Goal: Task Accomplishment & Management: Manage account settings

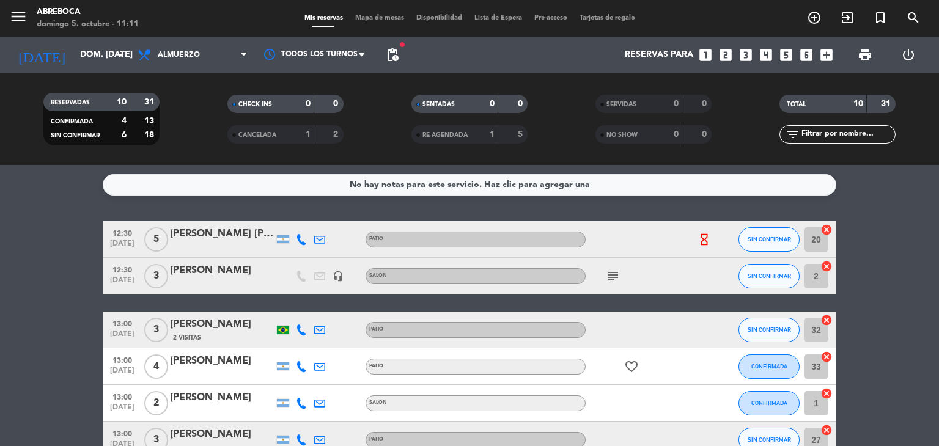
click at [226, 273] on div "[PERSON_NAME]" at bounding box center [222, 271] width 104 height 16
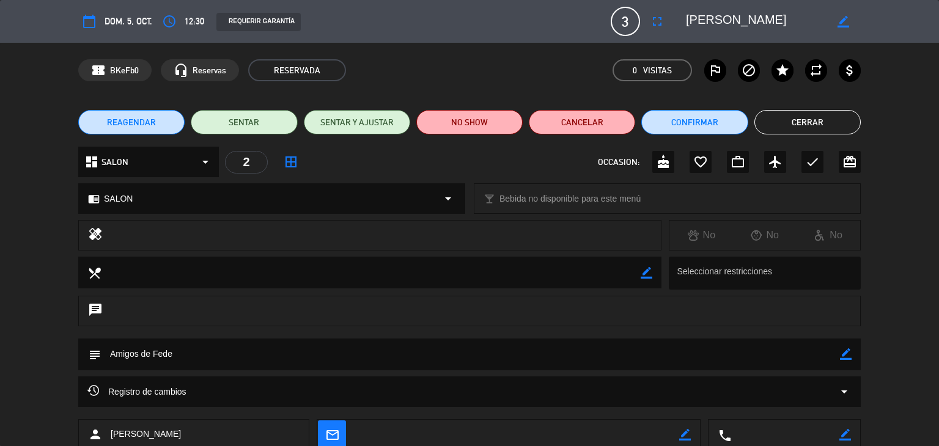
click at [150, 162] on div "dashboard SALON arrow_drop_down" at bounding box center [148, 162] width 141 height 31
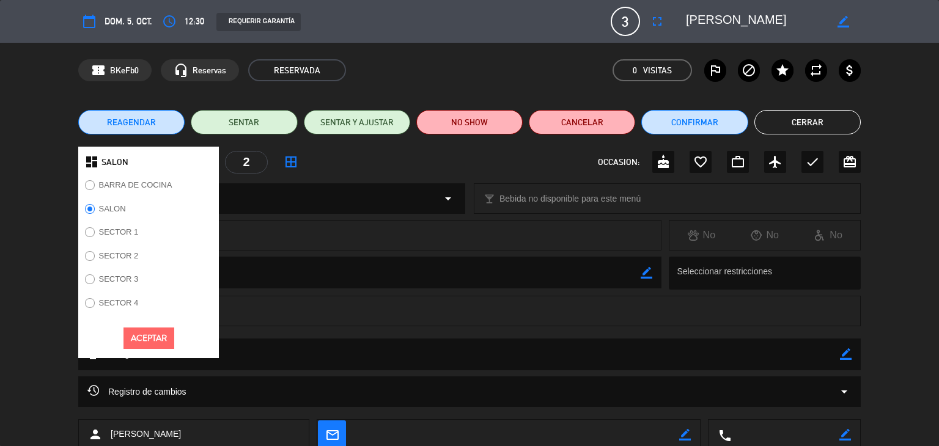
click at [134, 232] on label "SECTOR 1" at bounding box center [119, 232] width 40 height 8
click at [145, 336] on button "Aceptar" at bounding box center [148, 338] width 51 height 21
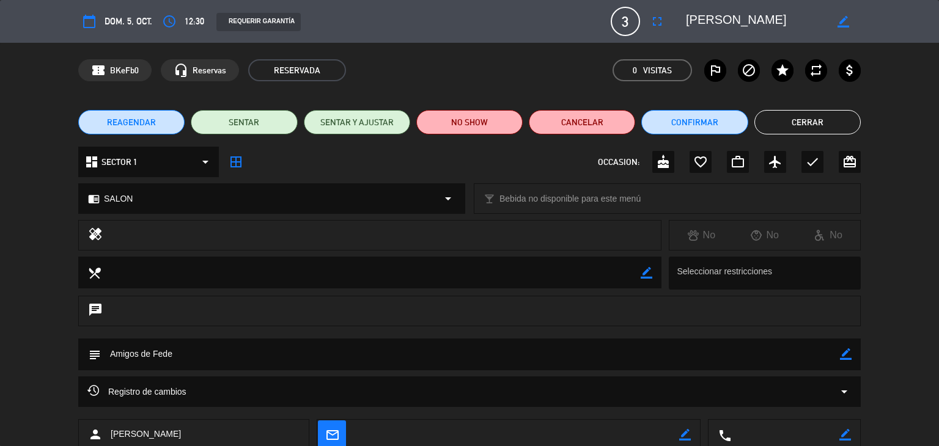
click at [182, 200] on div "chrome_reader_mode SALON arrow_drop_down" at bounding box center [272, 198] width 386 height 29
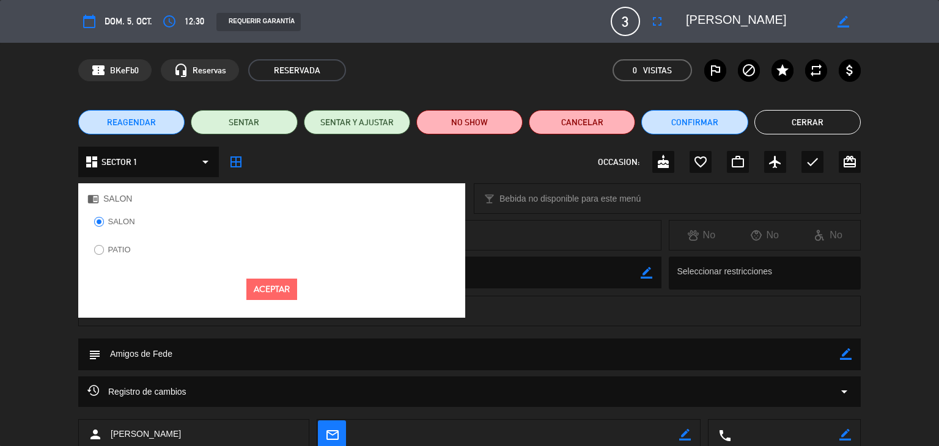
click at [127, 252] on label "PATIO" at bounding box center [119, 250] width 23 height 8
click at [271, 292] on button "Aceptar" at bounding box center [271, 289] width 51 height 21
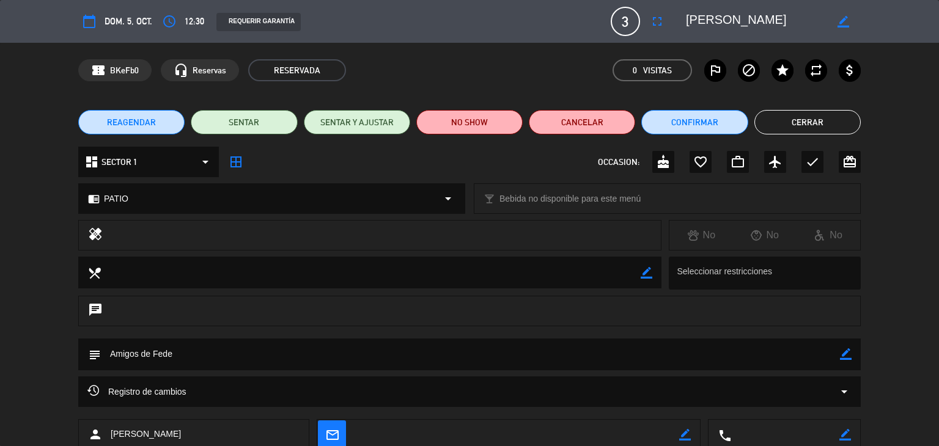
click at [798, 117] on button "Cerrar" at bounding box center [807, 122] width 106 height 24
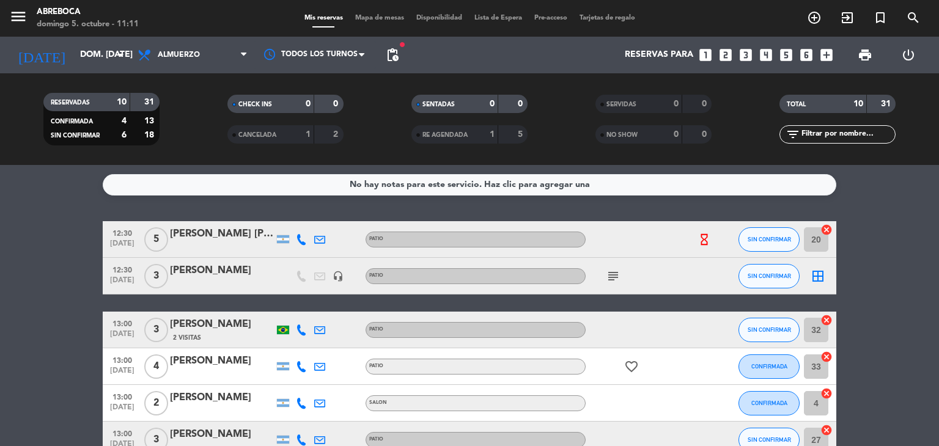
click at [614, 270] on icon "subject" at bounding box center [613, 276] width 15 height 15
click at [814, 273] on icon "border_all" at bounding box center [817, 276] width 15 height 15
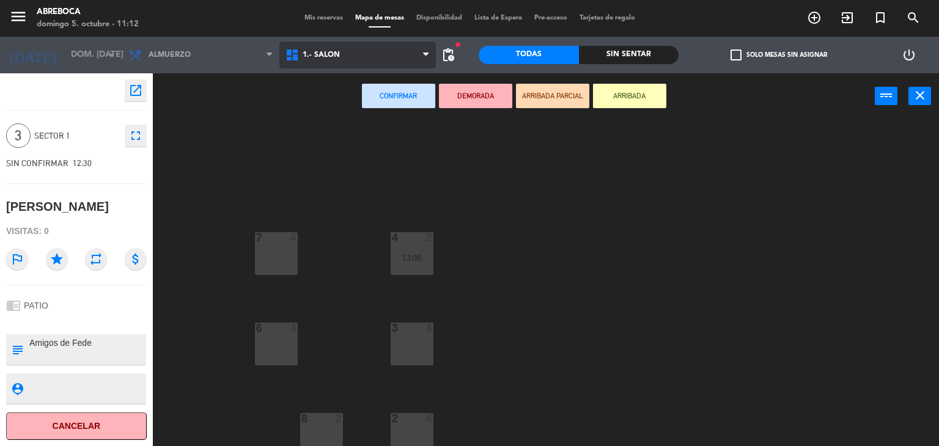
click at [318, 42] on span "1.- SALON" at bounding box center [357, 55] width 157 height 27
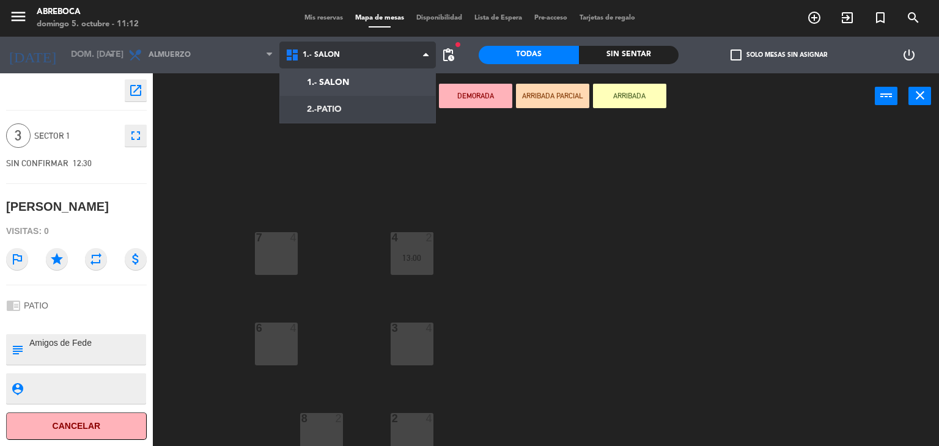
click at [313, 112] on ng-component "menu ABREBOCA [PERSON_NAME] 5. octubre - 11:12 Mis reservas Mapa de mesas Dispo…" at bounding box center [469, 223] width 939 height 447
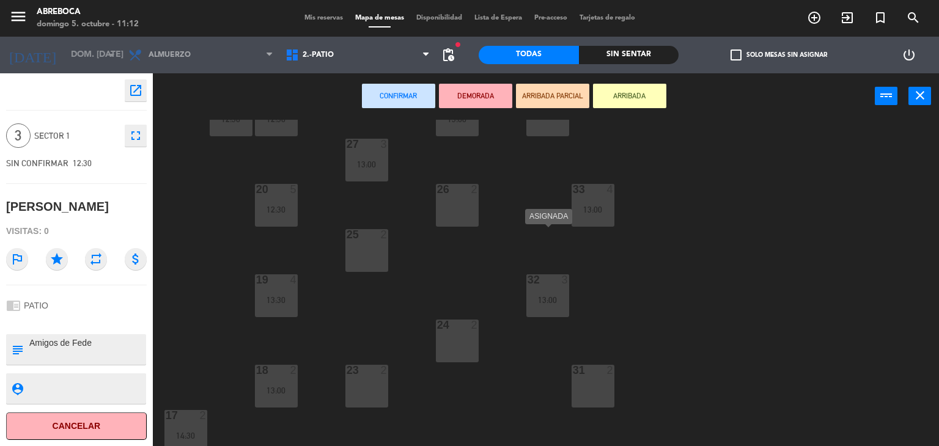
scroll to position [144, 0]
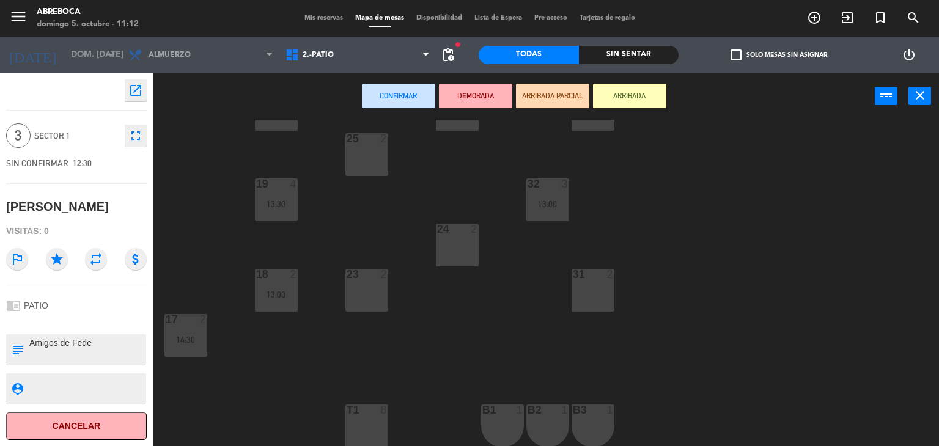
click at [368, 416] on div "T1 8" at bounding box center [366, 426] width 43 height 43
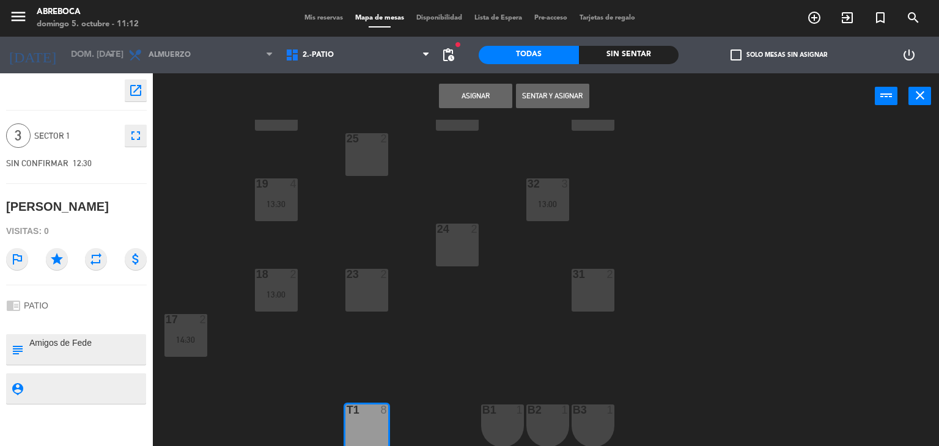
click at [482, 84] on button "Asignar" at bounding box center [475, 96] width 73 height 24
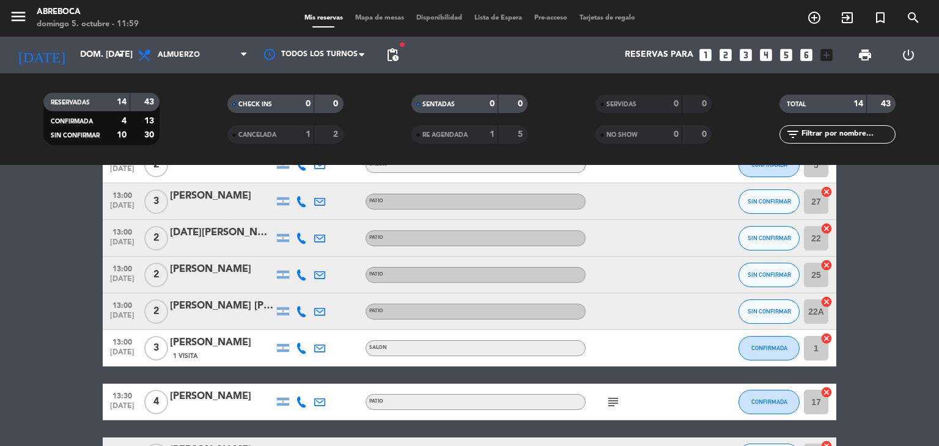
scroll to position [401, 0]
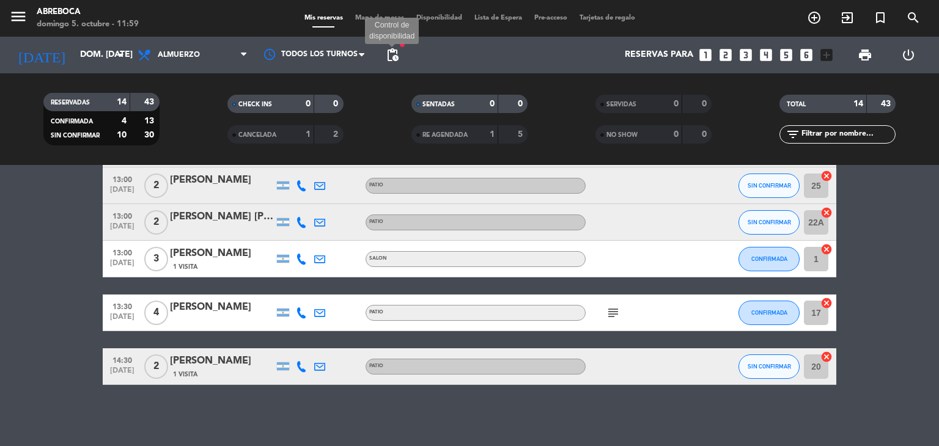
click at [395, 62] on span "pending_actions" at bounding box center [392, 55] width 15 height 15
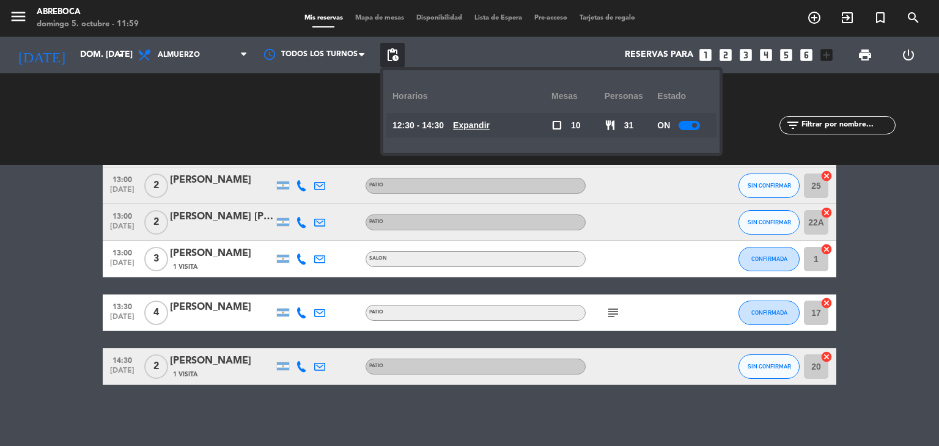
click at [489, 126] on u "Expandir" at bounding box center [471, 125] width 37 height 10
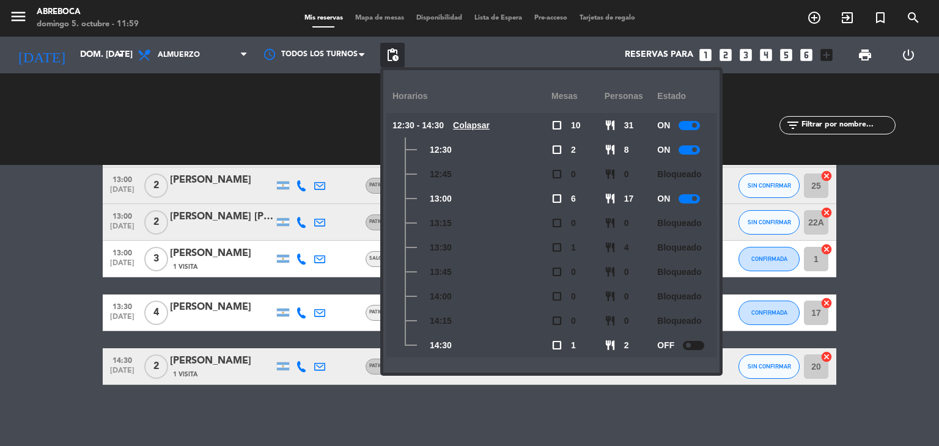
click at [689, 199] on div at bounding box center [688, 198] width 21 height 9
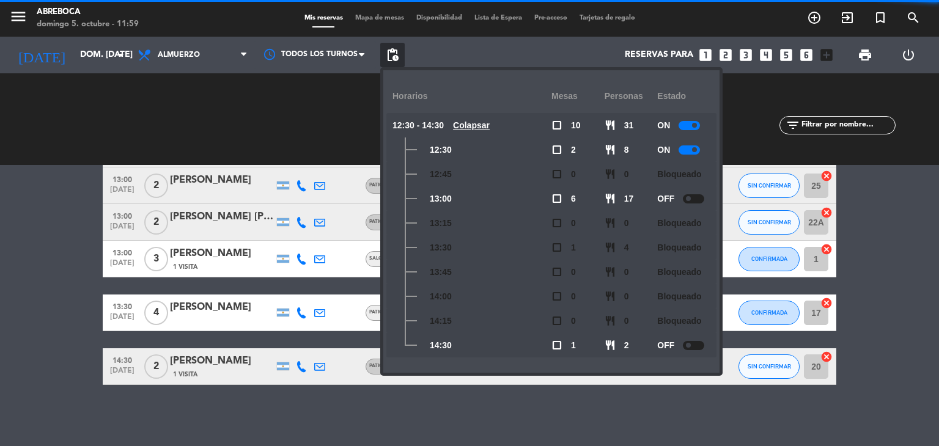
click at [701, 347] on div at bounding box center [693, 345] width 21 height 9
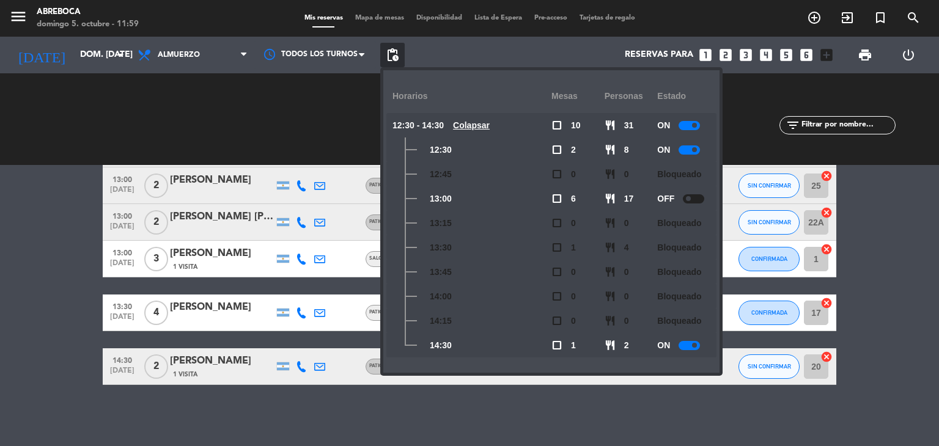
click at [37, 238] on bookings-row "12:30 [DATE] 5 [PERSON_NAME] [PERSON_NAME] PATIO hourglass_empty SIN CONFIRMAR …" at bounding box center [469, 102] width 939 height 565
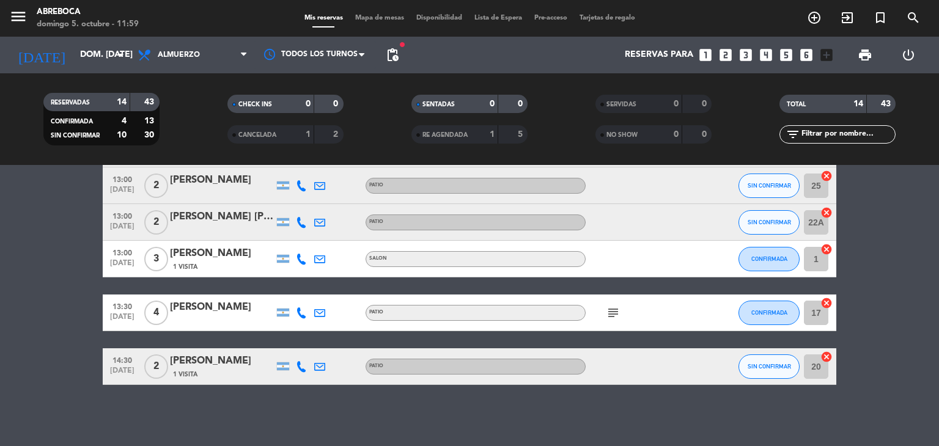
click at [728, 47] on icon "looks_two" at bounding box center [725, 55] width 16 height 16
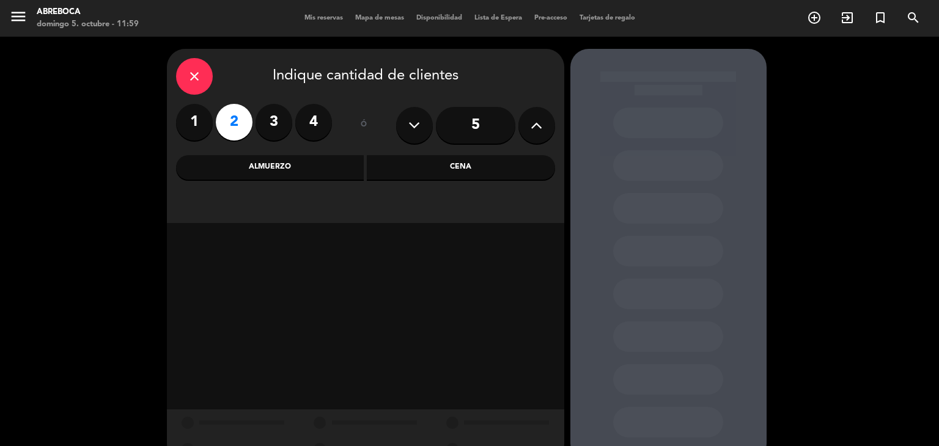
click at [332, 168] on div "Almuerzo" at bounding box center [270, 167] width 188 height 24
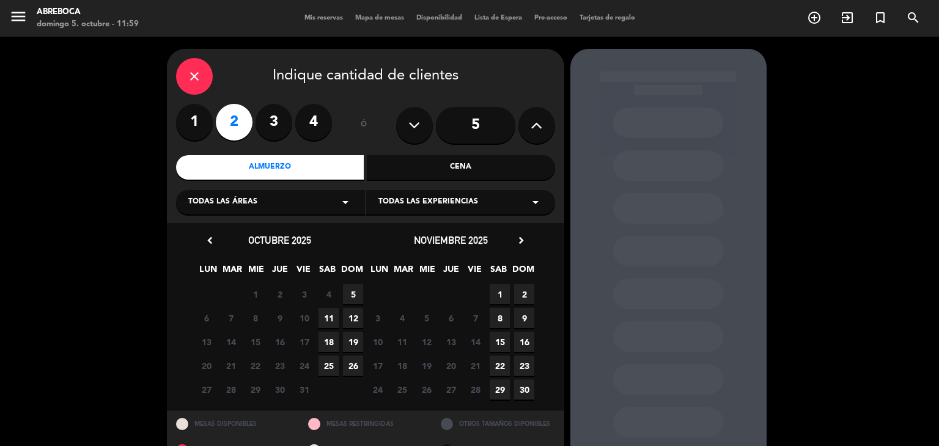
click at [376, 210] on div "Todas las experiencias arrow_drop_down" at bounding box center [460, 202] width 189 height 24
click at [384, 244] on div "PATIO" at bounding box center [460, 250] width 164 height 12
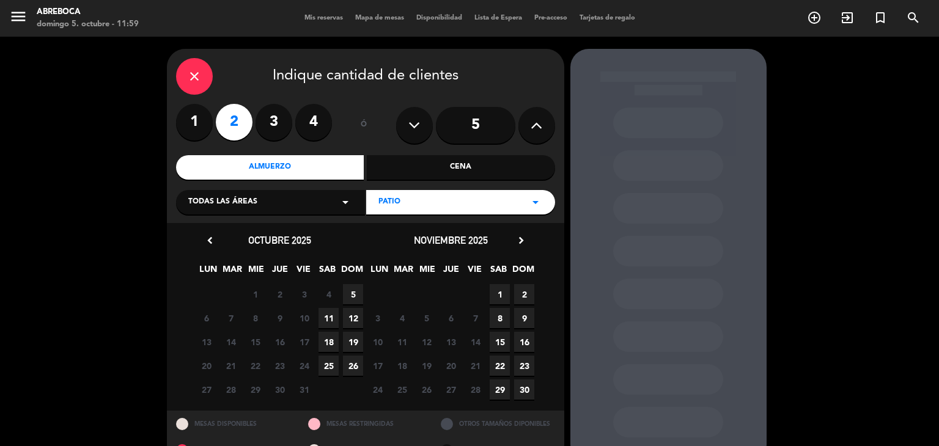
click at [352, 293] on span "5" at bounding box center [353, 294] width 20 height 20
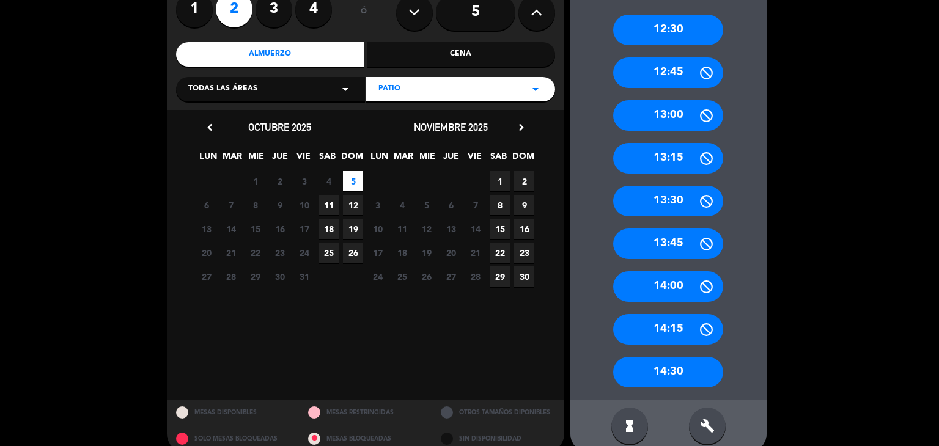
scroll to position [119, 0]
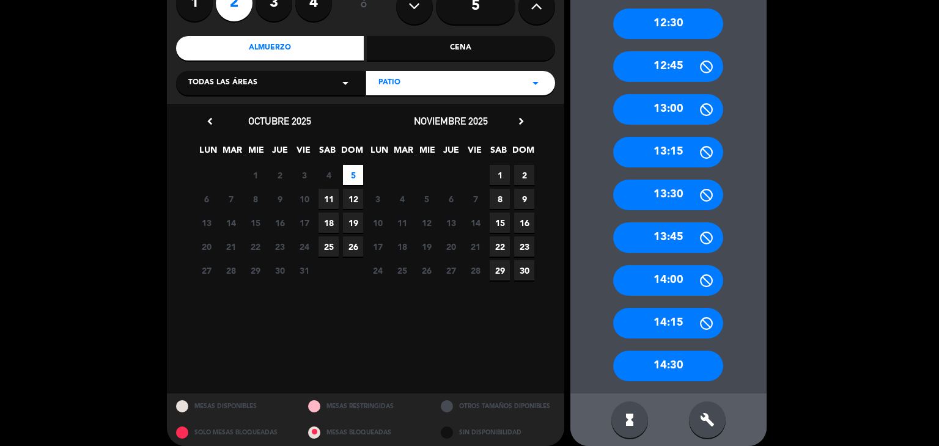
click at [675, 365] on div "14:30" at bounding box center [668, 366] width 110 height 31
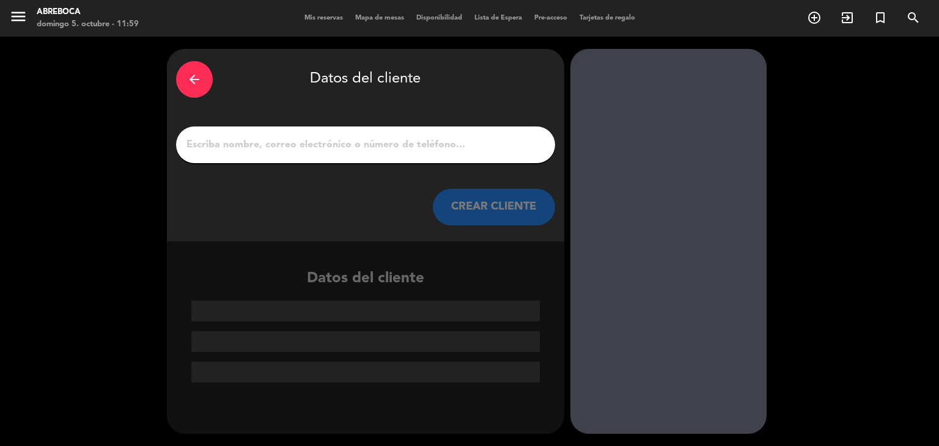
click at [352, 152] on input "1" at bounding box center [365, 144] width 361 height 17
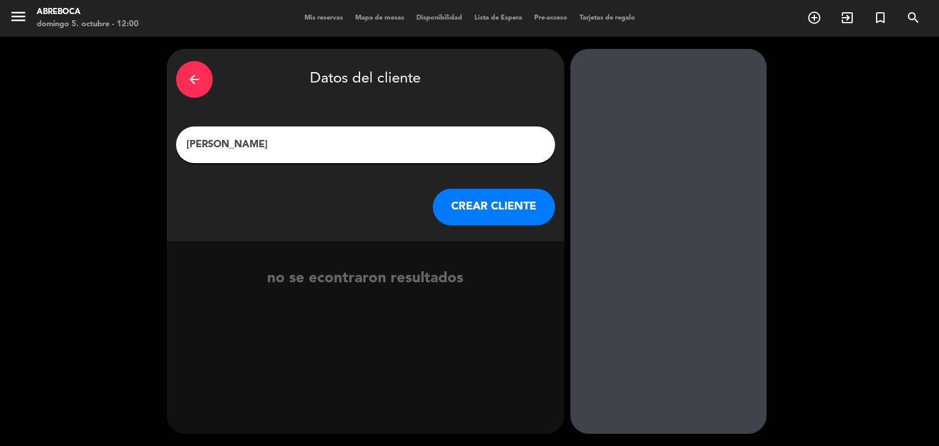
type input "[PERSON_NAME]"
click at [470, 202] on button "CREAR CLIENTE" at bounding box center [494, 207] width 122 height 37
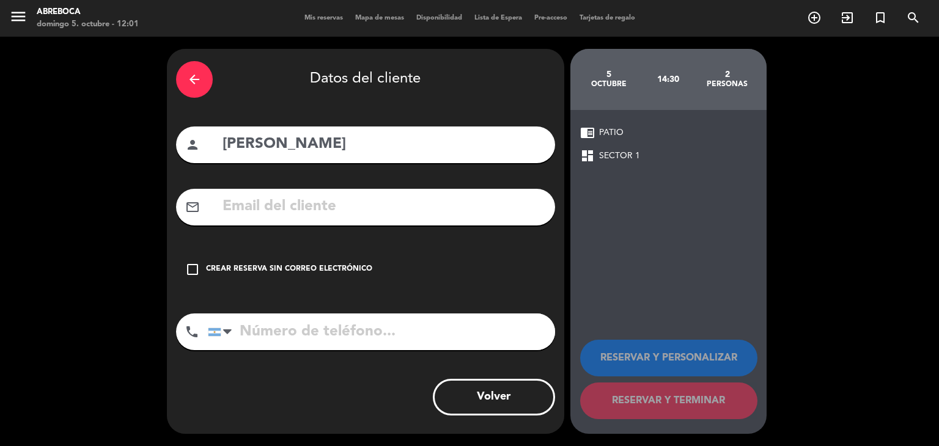
click at [343, 213] on input "text" at bounding box center [383, 206] width 325 height 25
paste input "[PERSON_NAME] [PERSON_NAME][EMAIL_ADDRESS][DOMAIN_NAME]"
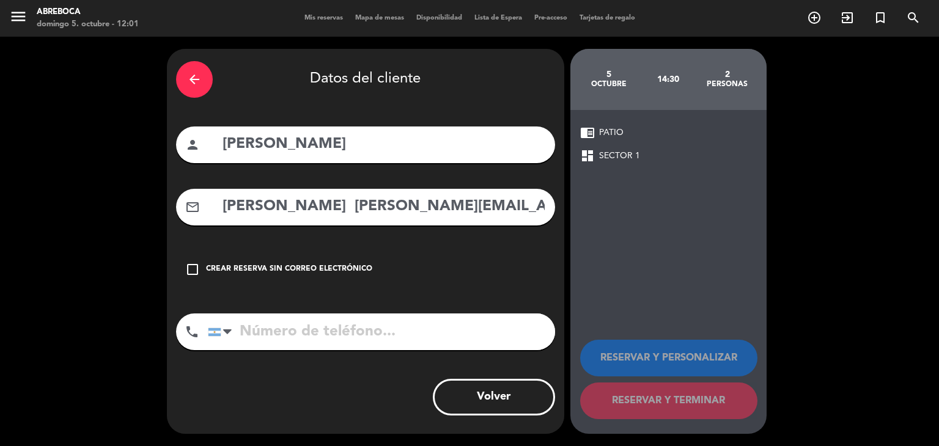
click at [326, 211] on input "[PERSON_NAME] [PERSON_NAME][EMAIL_ADDRESS][DOMAIN_NAME]" at bounding box center [383, 206] width 325 height 25
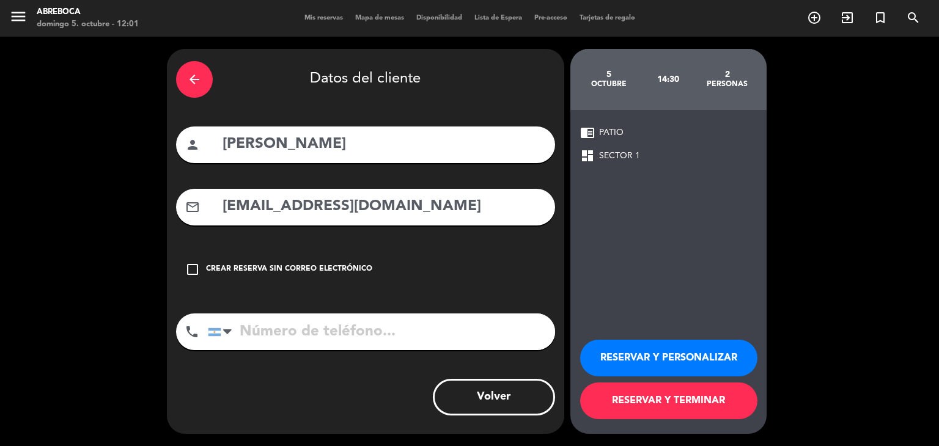
click at [440, 216] on input "[EMAIL_ADDRESS][DOMAIN_NAME]" at bounding box center [383, 206] width 325 height 25
type input "[EMAIL_ADDRESS][DOMAIN_NAME]"
click at [281, 338] on input "tel" at bounding box center [381, 332] width 347 height 37
paste input "[PHONE_NUMBER]"
type input "[PHONE_NUMBER]"
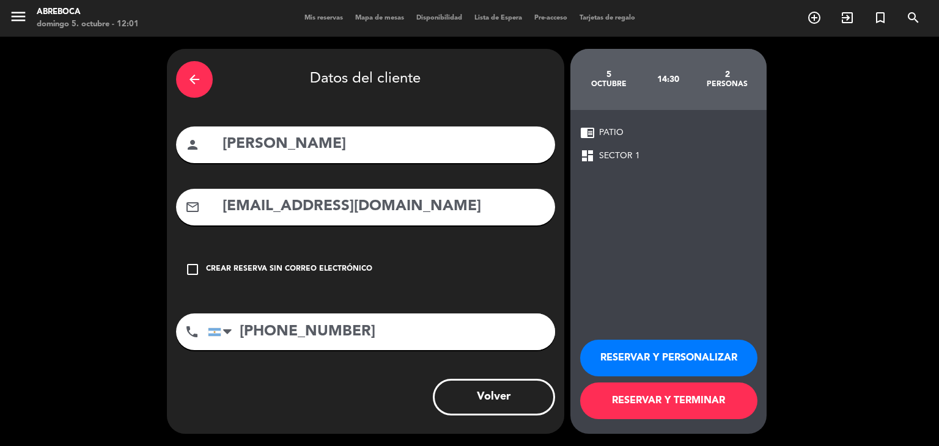
click at [719, 370] on button "RESERVAR Y PERSONALIZAR" at bounding box center [668, 358] width 177 height 37
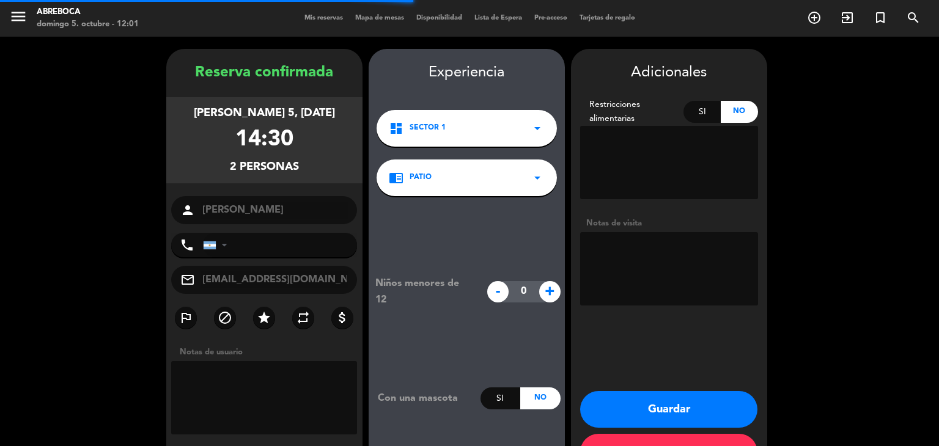
type input "[PHONE_NUMBER]"
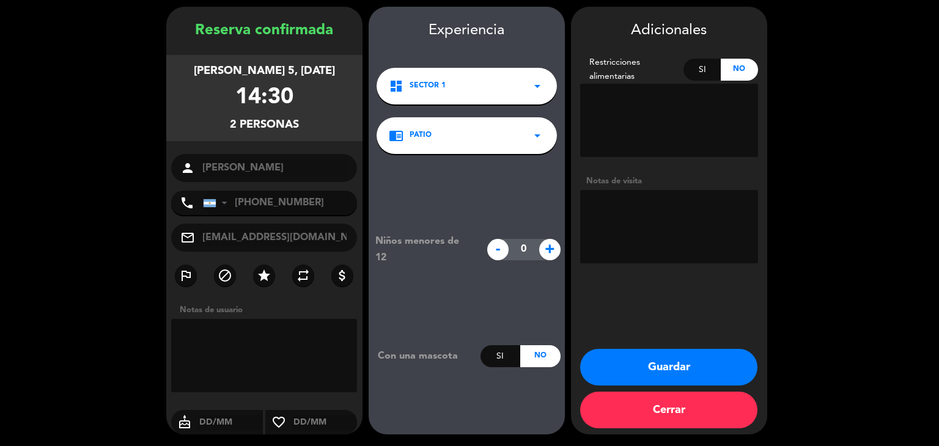
click at [516, 358] on div "Si" at bounding box center [500, 356] width 40 height 22
click at [614, 365] on button "Guardar" at bounding box center [668, 367] width 177 height 37
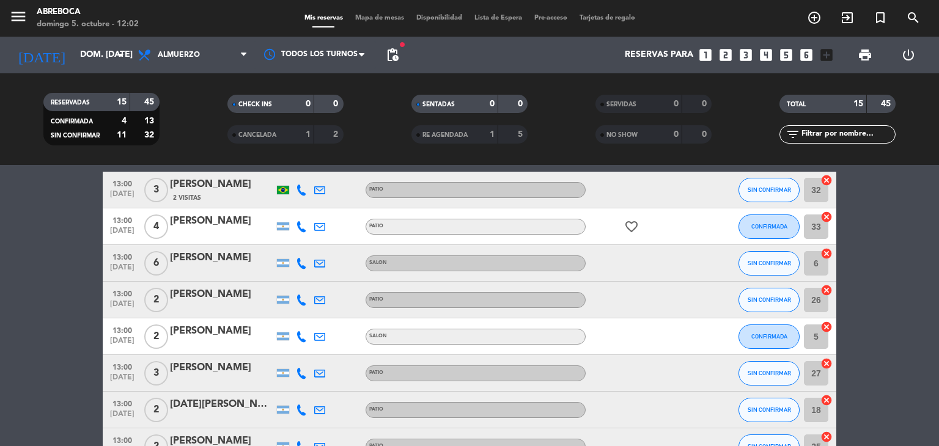
scroll to position [183, 0]
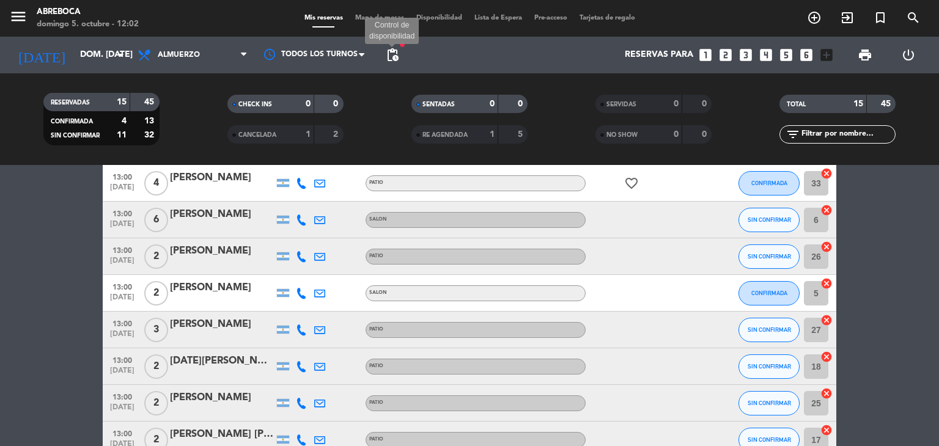
click at [393, 62] on span "pending_actions" at bounding box center [392, 55] width 15 height 15
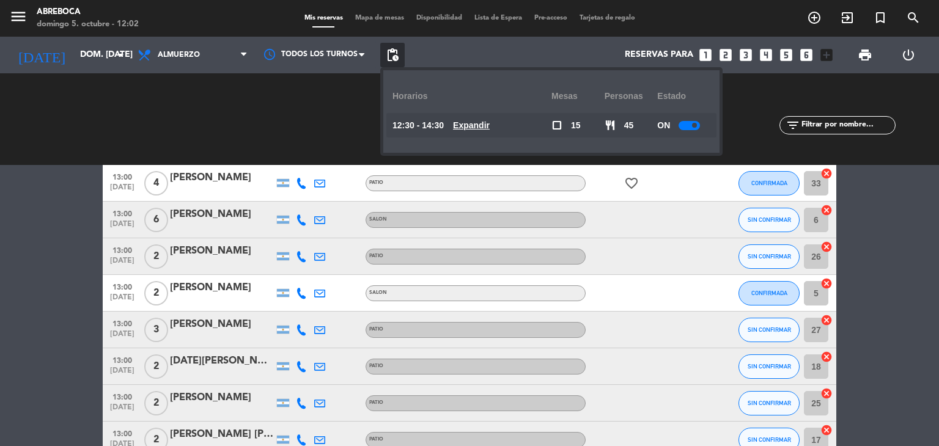
click at [486, 128] on u "Expandir" at bounding box center [471, 125] width 37 height 10
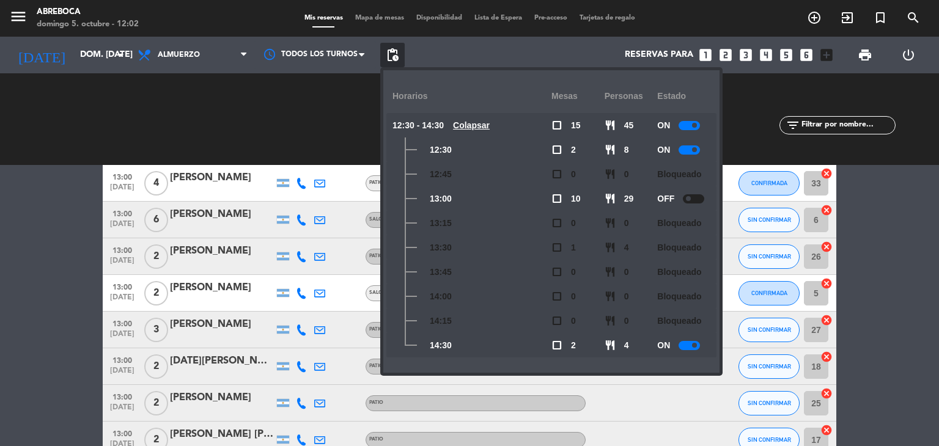
click at [486, 128] on u "Colapsar" at bounding box center [471, 125] width 37 height 10
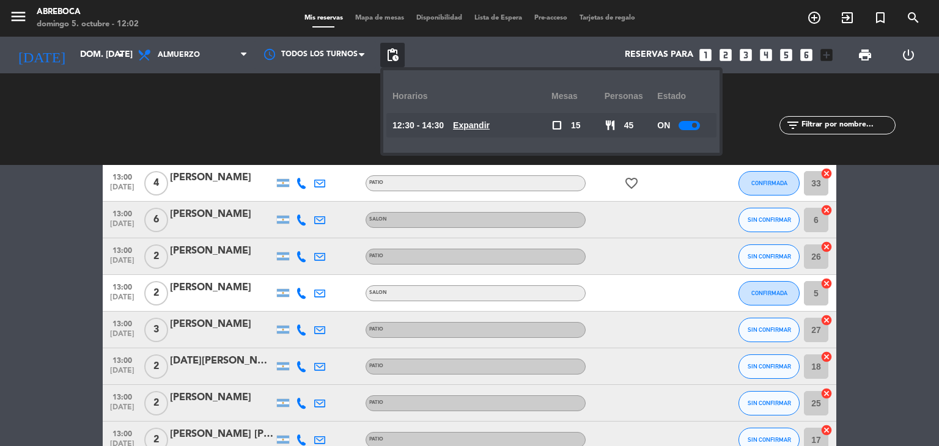
click at [332, 110] on div "CHECK INS 0 0 CANCELADA 1 2" at bounding box center [285, 119] width 184 height 67
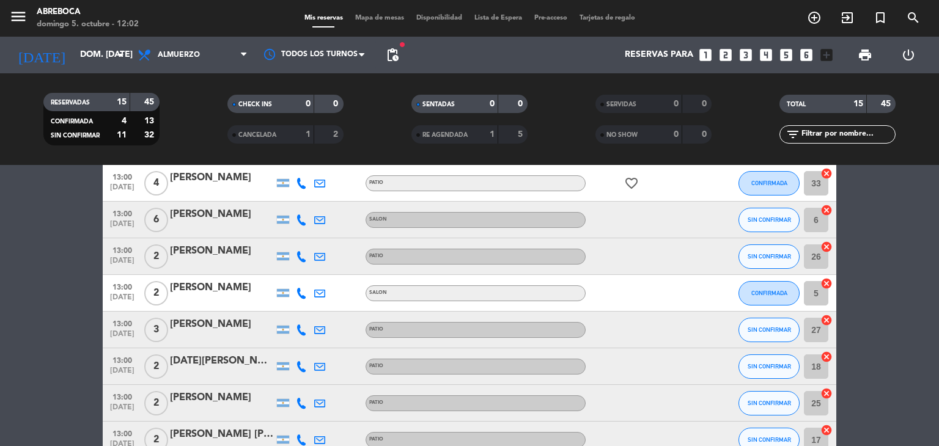
click at [400, 54] on span "pending_actions" at bounding box center [392, 55] width 24 height 24
click at [395, 54] on span "pending_actions" at bounding box center [392, 55] width 15 height 15
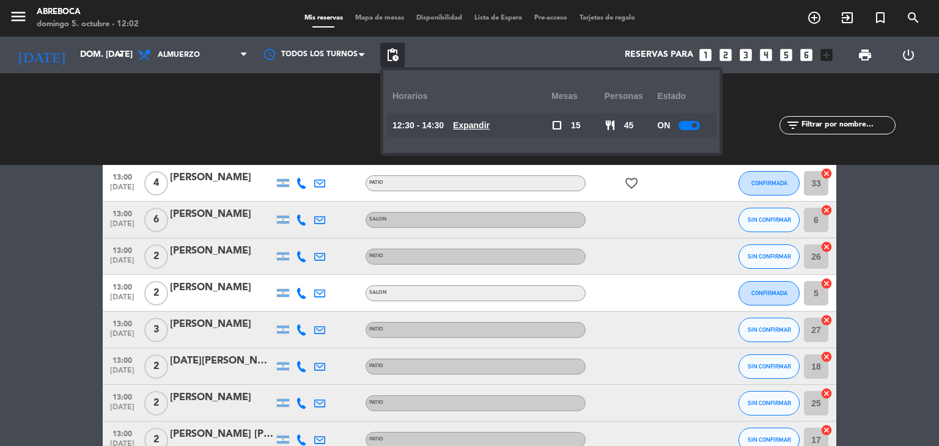
click at [490, 125] on u "Expandir" at bounding box center [471, 125] width 37 height 10
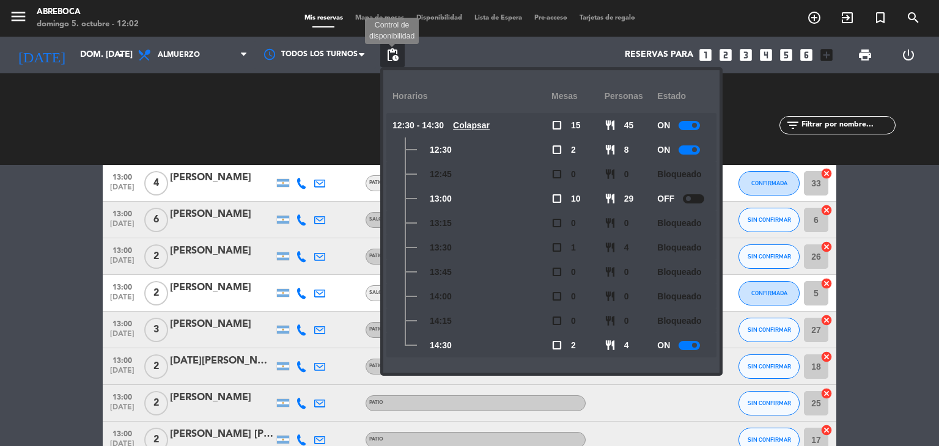
click at [394, 54] on span "pending_actions" at bounding box center [392, 55] width 15 height 15
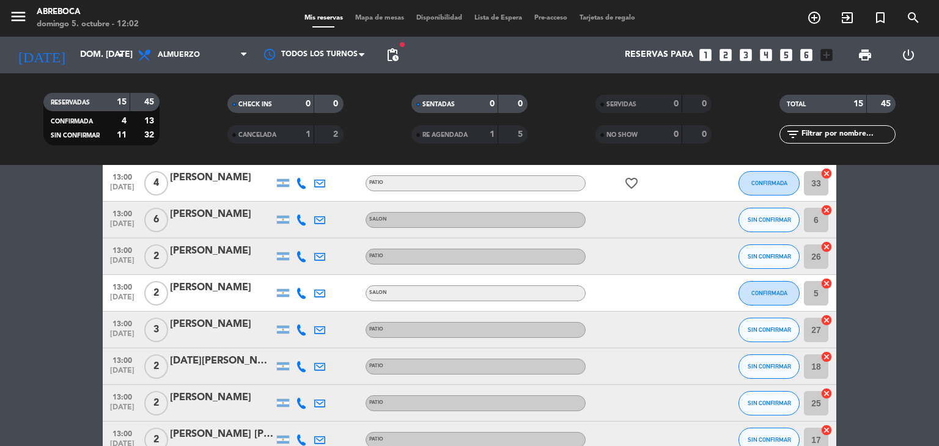
click at [367, 86] on div "CHECK INS 0 0 CANCELADA 1 2" at bounding box center [285, 119] width 184 height 67
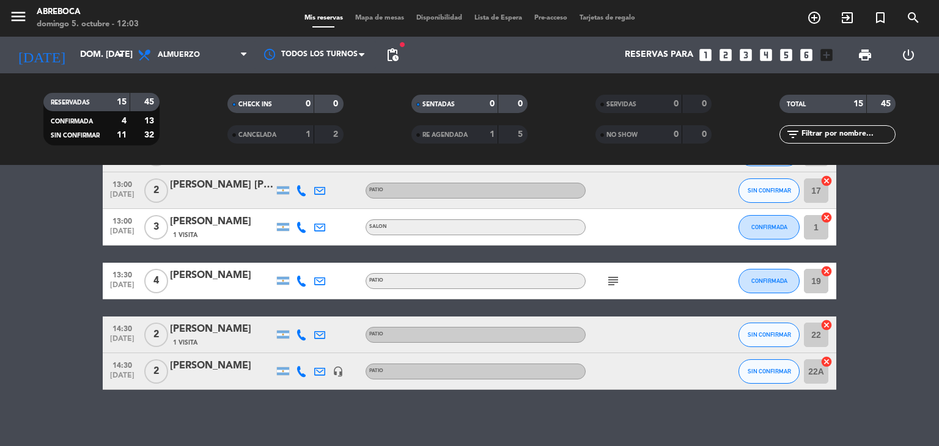
scroll to position [438, 0]
